Goal: Information Seeking & Learning: Learn about a topic

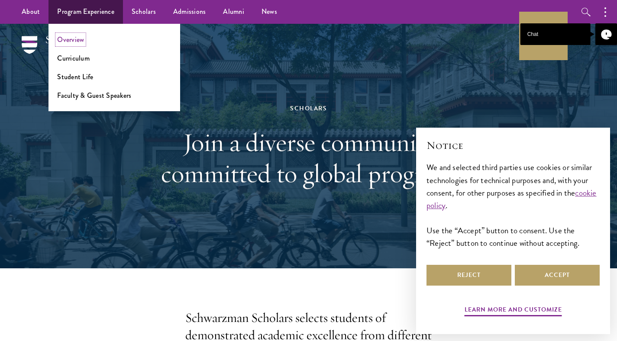
click at [72, 41] on link "Overview" at bounding box center [70, 40] width 27 height 10
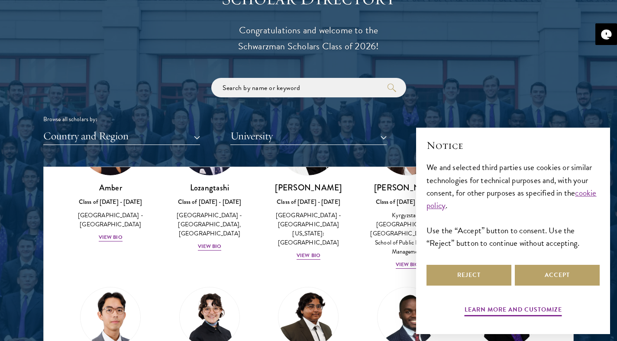
scroll to position [91, 0]
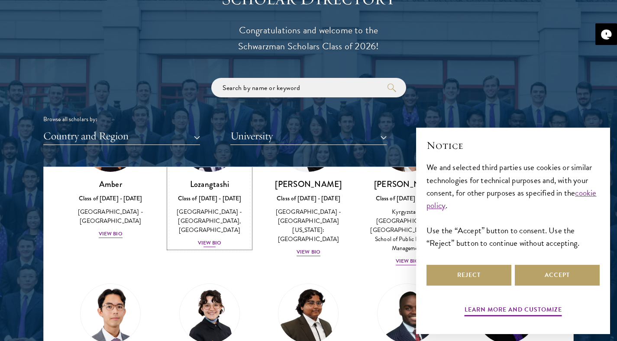
click at [206, 244] on div "View Bio" at bounding box center [210, 243] width 24 height 8
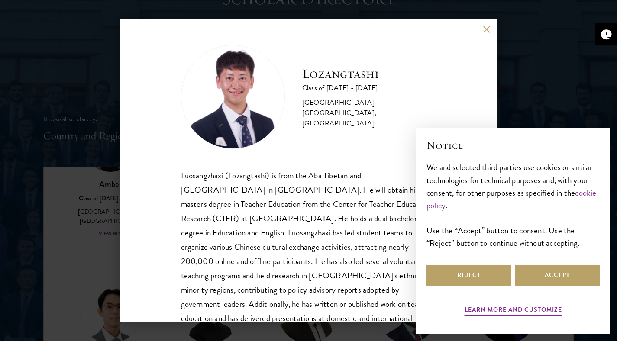
scroll to position [44, 0]
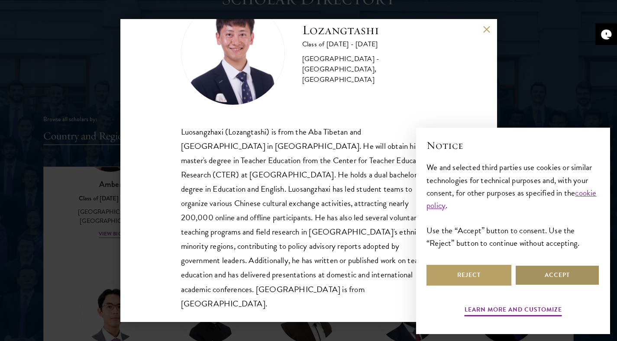
click at [564, 277] on button "Accept" at bounding box center [557, 275] width 85 height 21
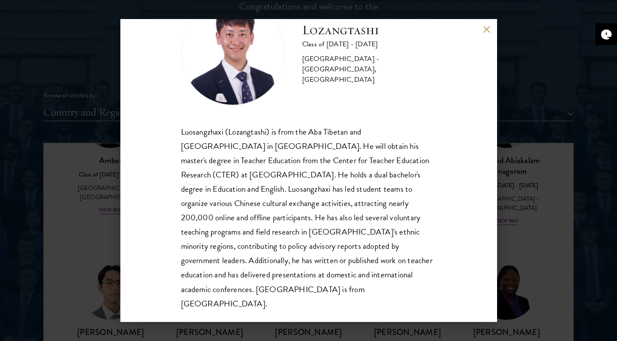
scroll to position [1006, 0]
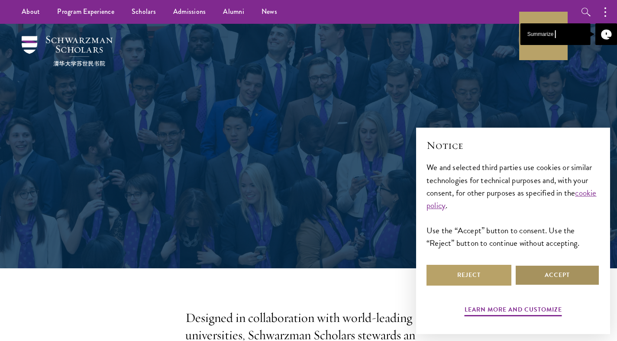
click at [557, 274] on button "Accept" at bounding box center [557, 275] width 85 height 21
